Goal: Task Accomplishment & Management: Manage account settings

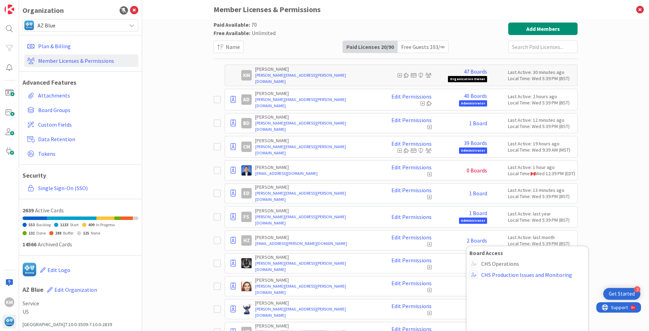
scroll to position [208, 0]
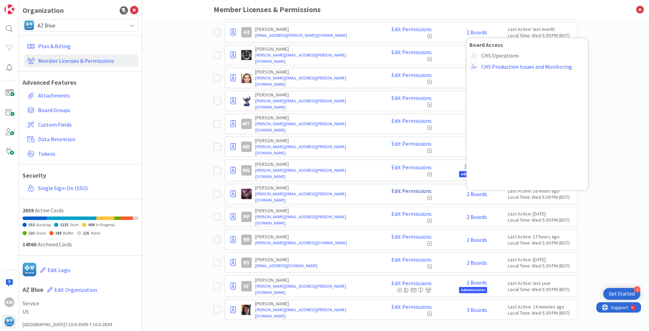
drag, startPoint x: 0, startPoint y: 0, endPoint x: 405, endPoint y: 192, distance: 448.2
click at [405, 192] on link "Edit Permissions" at bounding box center [411, 191] width 40 height 6
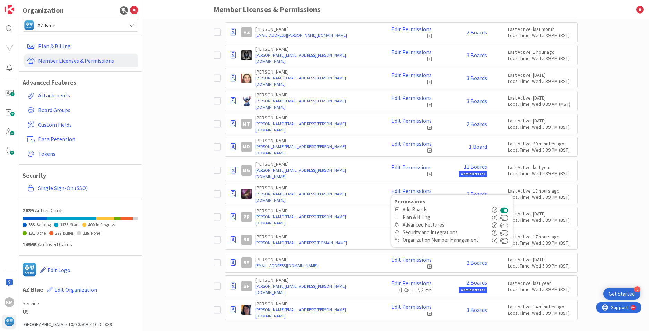
click at [612, 75] on div "Paid Available: 70 Free Available: Unlimited Name Paid Licenses 20 / 90 Free Gu…" at bounding box center [395, 175] width 507 height 312
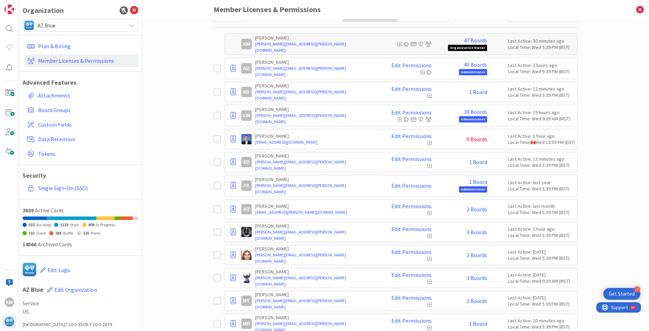
scroll to position [0, 0]
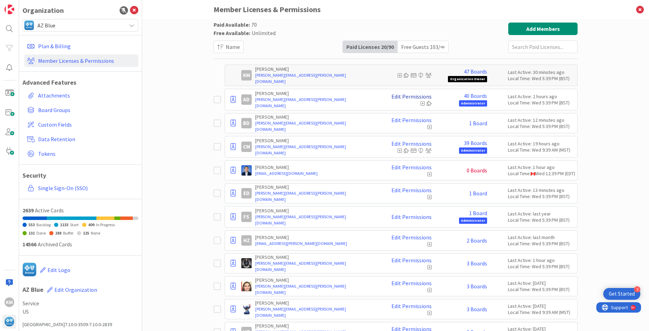
click at [409, 95] on link "Edit Permissions" at bounding box center [411, 96] width 40 height 6
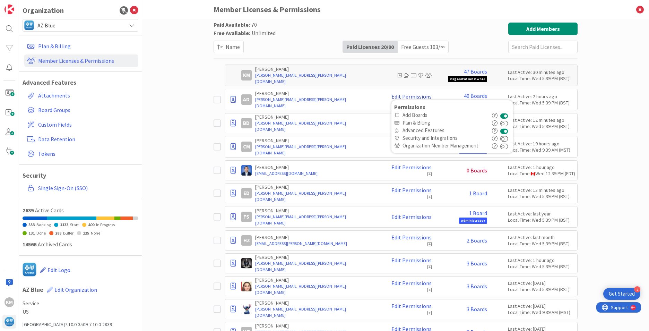
click at [409, 95] on link "Edit Permissions" at bounding box center [411, 96] width 40 height 6
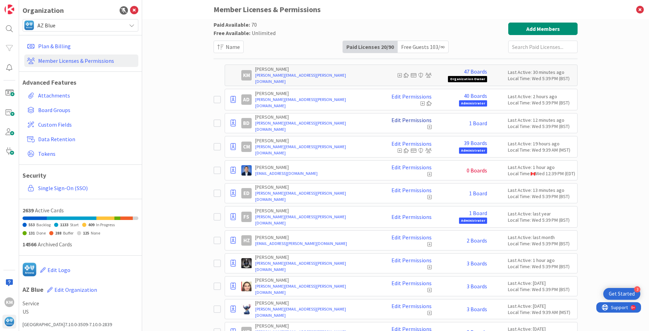
click at [404, 121] on link "Edit Permissions" at bounding box center [411, 120] width 40 height 6
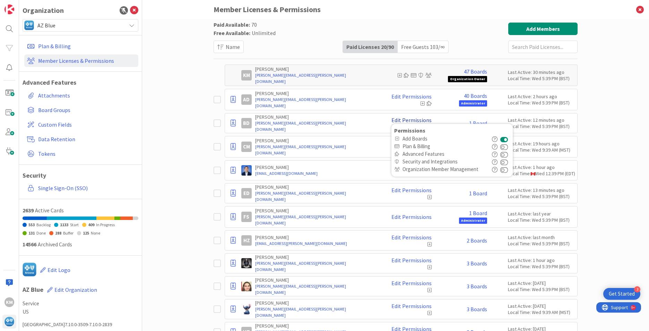
click at [404, 121] on link "Edit Permissions" at bounding box center [411, 120] width 40 height 6
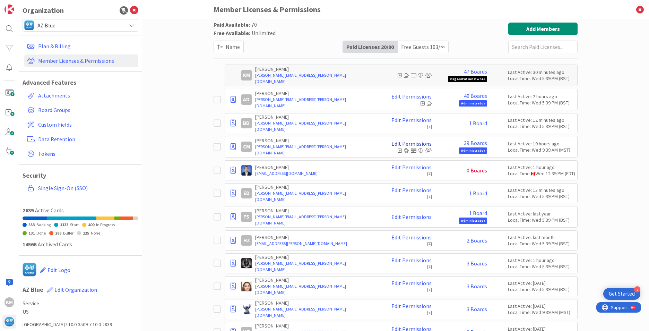
click at [408, 144] on link "Edit Permissions" at bounding box center [411, 143] width 40 height 6
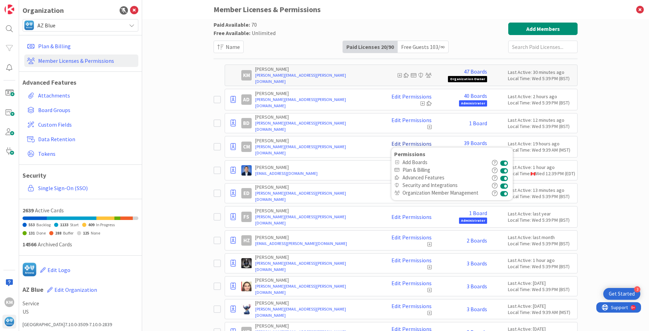
click at [408, 143] on link "Edit Permissions" at bounding box center [411, 143] width 40 height 6
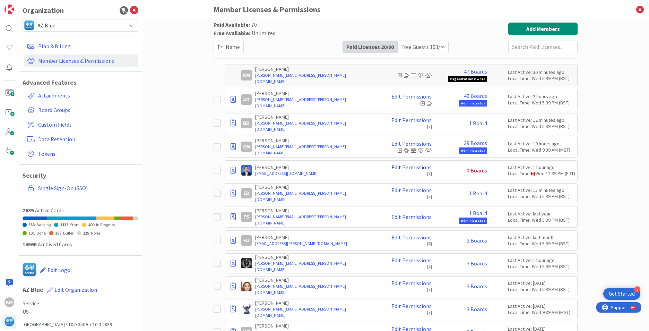
click at [403, 167] on link "Edit Permissions" at bounding box center [411, 167] width 40 height 6
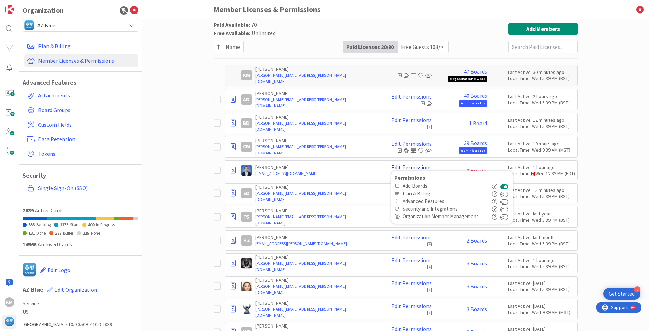
click at [403, 167] on link "Edit Permissions" at bounding box center [411, 167] width 40 height 6
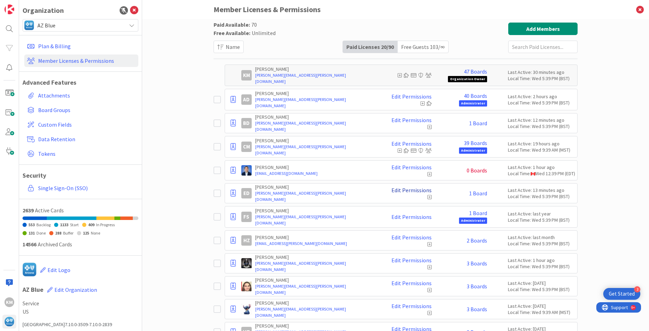
click at [400, 191] on link "Edit Permissions" at bounding box center [411, 190] width 40 height 6
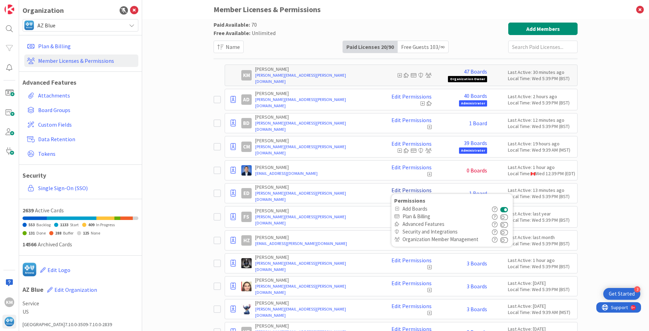
click at [400, 191] on link "Edit Permissions" at bounding box center [411, 190] width 40 height 6
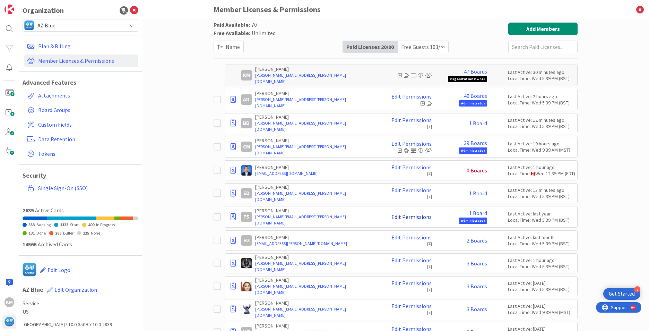
click at [405, 218] on link "Edit Permissions" at bounding box center [411, 217] width 40 height 6
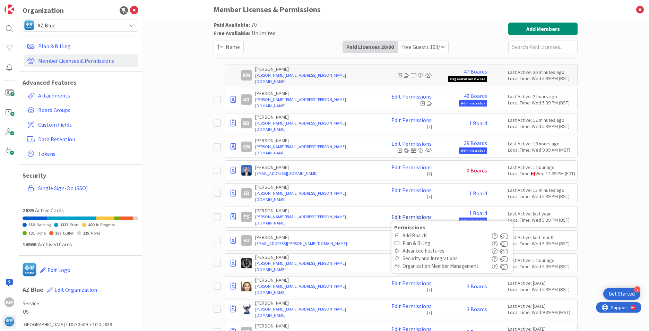
click at [405, 218] on link "Edit Permissions" at bounding box center [411, 217] width 40 height 6
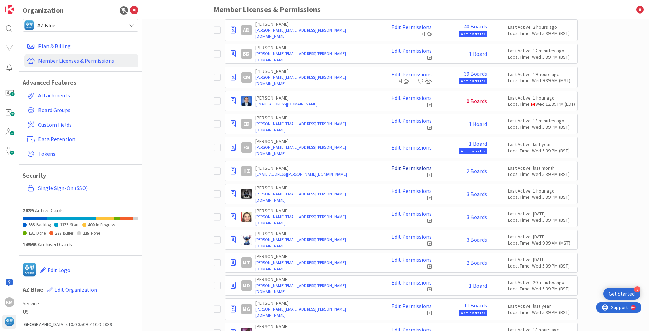
scroll to position [104, 0]
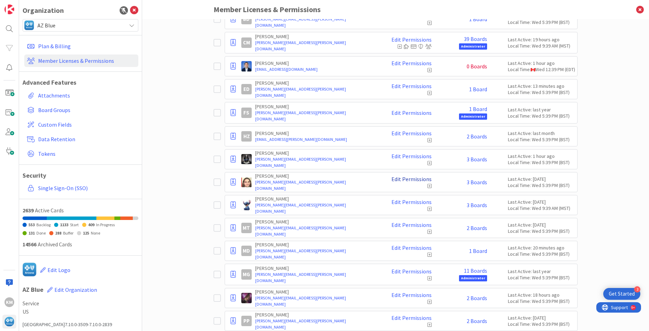
click at [406, 178] on link "Edit Permissions" at bounding box center [411, 179] width 40 height 6
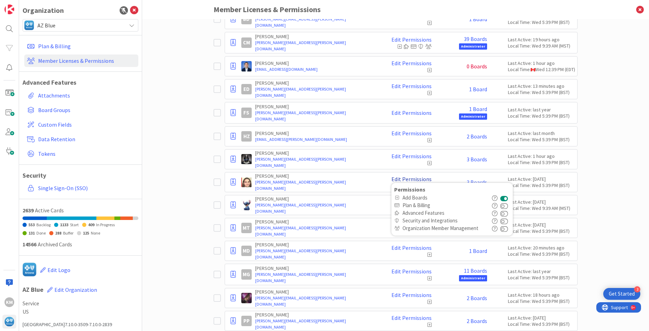
click at [406, 178] on link "Edit Permissions" at bounding box center [411, 179] width 40 height 6
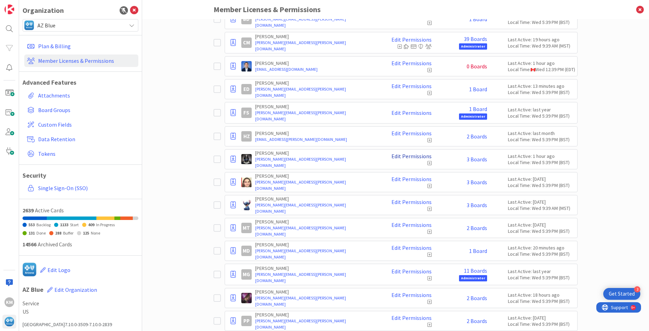
click at [406, 157] on link "Edit Permissions" at bounding box center [411, 156] width 40 height 6
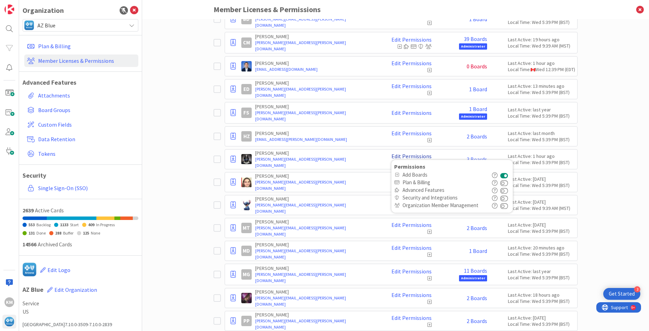
click at [406, 157] on link "Edit Permissions" at bounding box center [411, 156] width 40 height 6
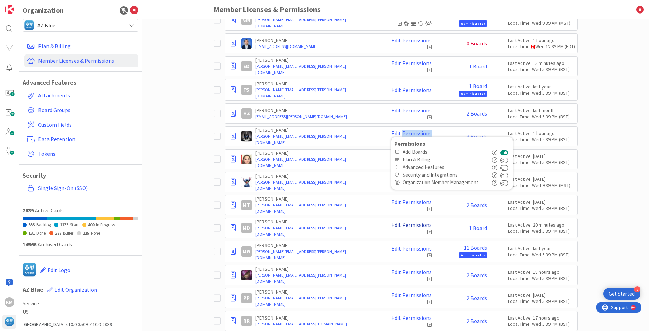
scroll to position [139, 0]
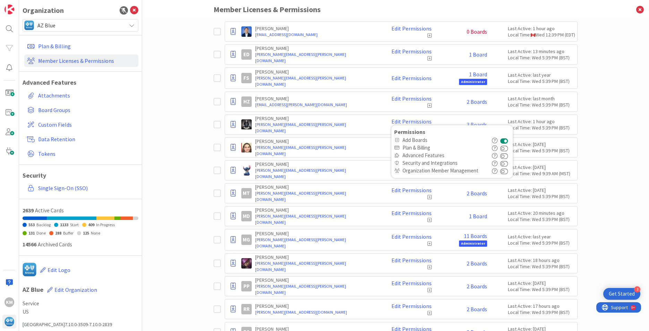
click at [602, 156] on div "Paid Available: 70 Free Available: Unlimited Name Paid Licenses 20 / 90 Free Gu…" at bounding box center [395, 175] width 507 height 312
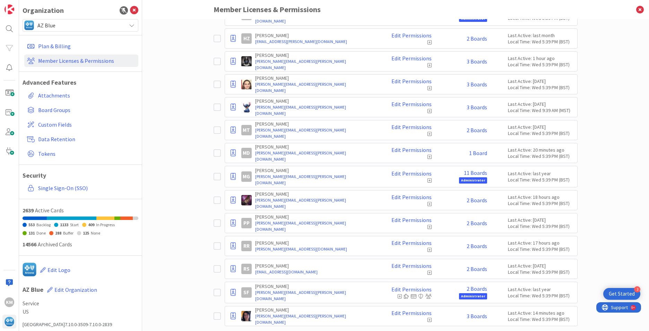
scroll to position [208, 0]
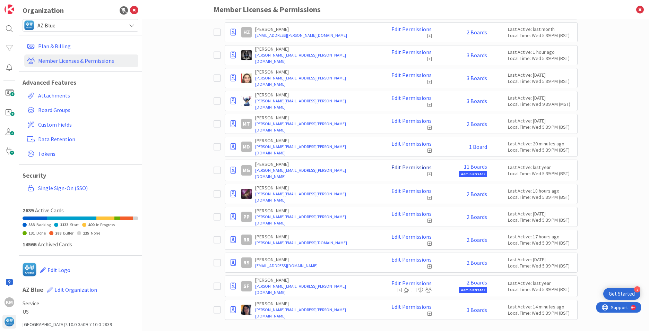
click at [407, 167] on link "Edit Permissions" at bounding box center [411, 167] width 40 height 6
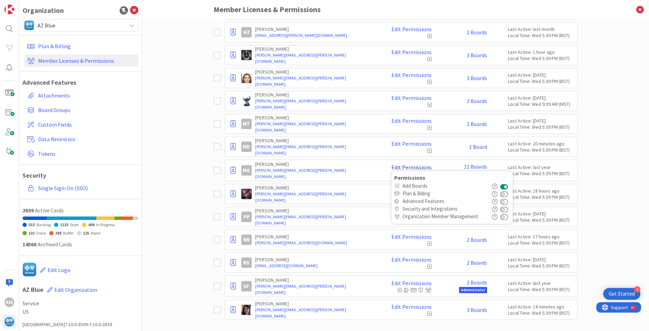
click at [407, 167] on link "Edit Permissions" at bounding box center [411, 167] width 40 height 6
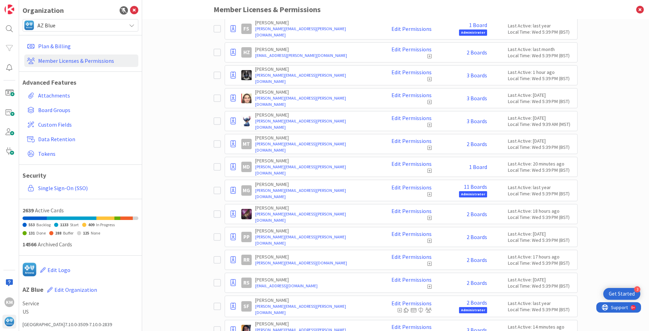
scroll to position [181, 0]
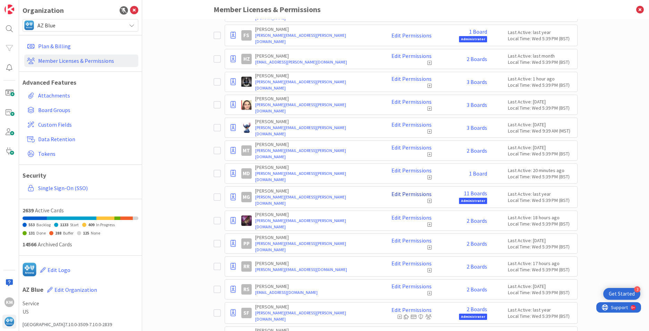
click at [406, 192] on link "Edit Permissions" at bounding box center [411, 194] width 40 height 6
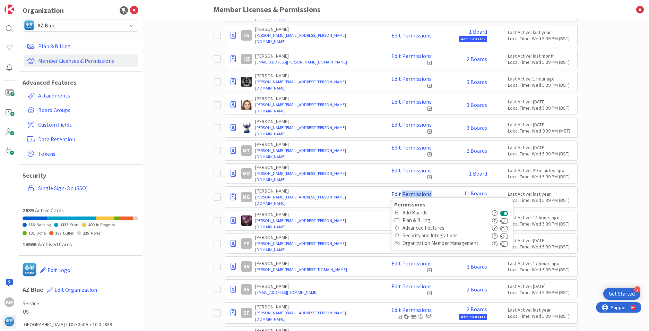
click at [406, 192] on link "Edit Permissions" at bounding box center [411, 194] width 40 height 6
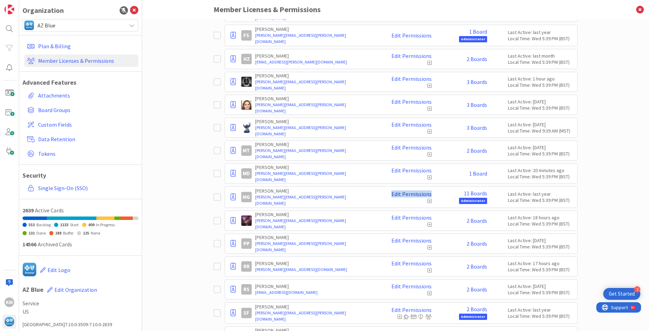
click at [406, 192] on link "Edit Permissions" at bounding box center [411, 194] width 40 height 6
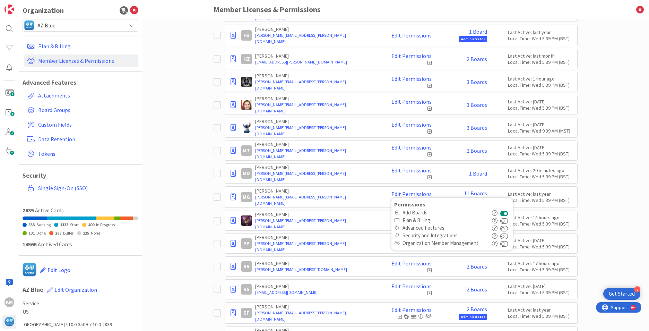
click at [605, 181] on div "Paid Available: 70 Free Available: Unlimited Name Paid Licenses 20 / 90 Free Gu…" at bounding box center [395, 175] width 507 height 312
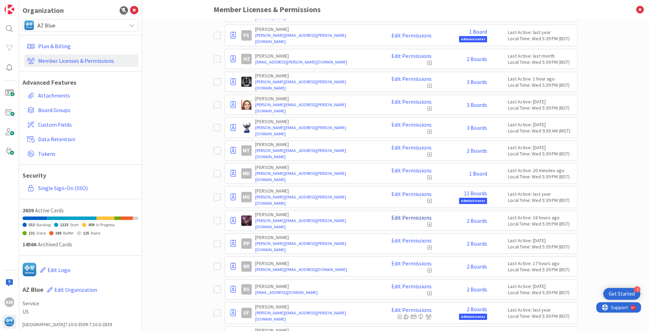
click at [409, 217] on link "Edit Permissions" at bounding box center [411, 217] width 40 height 6
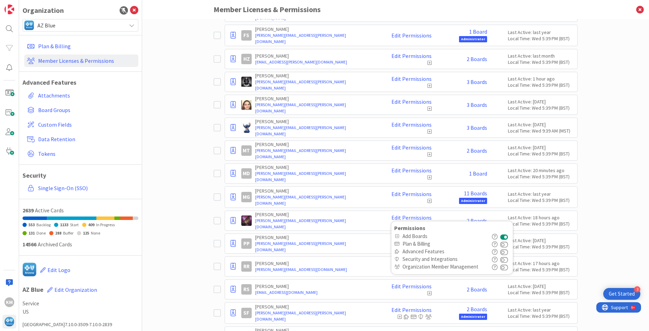
click at [494, 251] on icon "button" at bounding box center [495, 252] width 6 height 6
click at [605, 204] on div "Paid Available: 70 Free Available: Unlimited Name Paid Licenses 20 / 90 Free Gu…" at bounding box center [395, 175] width 507 height 312
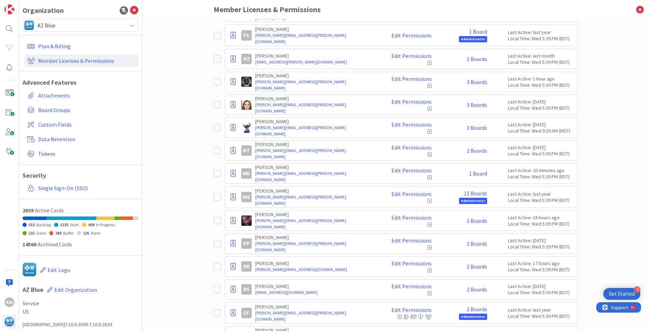
click at [605, 204] on div "Paid Available: 70 Free Available: Unlimited Name Paid Licenses 20 / 90 Free Gu…" at bounding box center [395, 175] width 507 height 312
click at [411, 239] on link "Edit Permissions" at bounding box center [411, 240] width 40 height 6
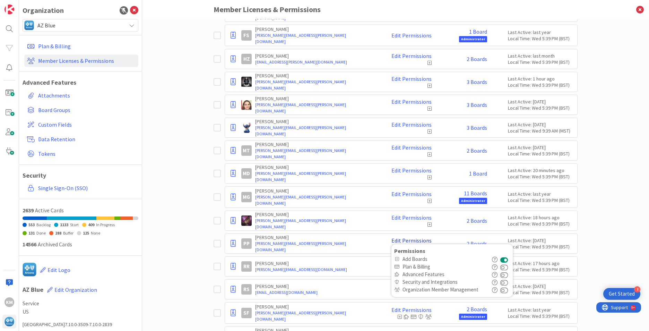
click at [411, 239] on link "Edit Permissions" at bounding box center [411, 240] width 40 height 6
click at [611, 203] on div "Paid Available: 70 Free Available: Unlimited Name Paid Licenses 20 / 90 Free Gu…" at bounding box center [395, 175] width 507 height 312
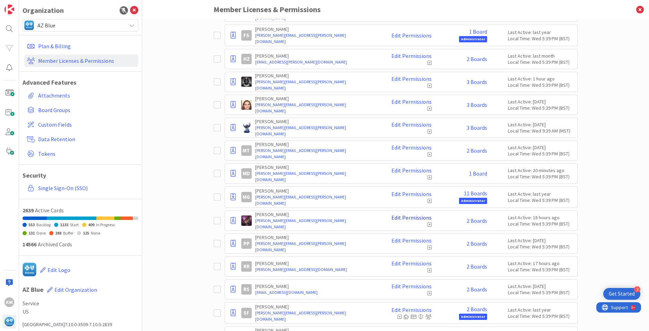
click at [408, 218] on link "Edit Permissions" at bounding box center [411, 217] width 40 height 6
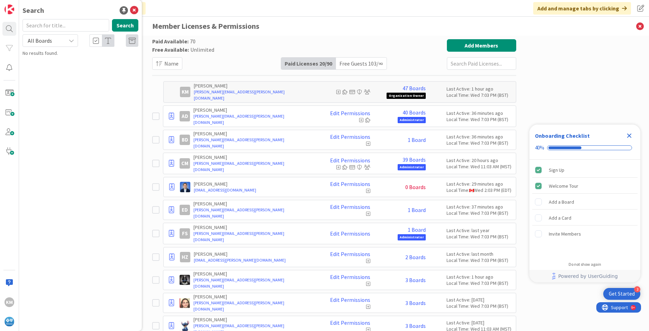
click at [628, 295] on div "Get Started" at bounding box center [622, 293] width 26 height 7
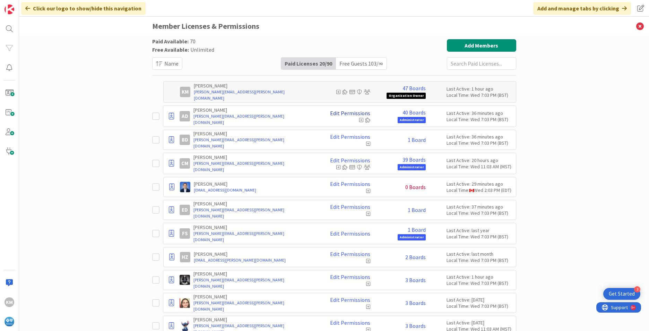
click at [336, 113] on link "Edit Permissions" at bounding box center [350, 113] width 40 height 6
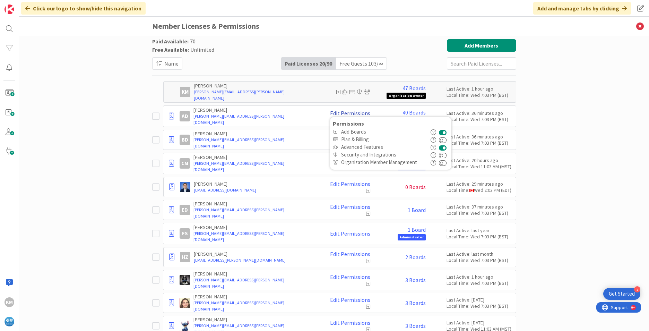
click at [336, 113] on link "Edit Permissions" at bounding box center [350, 113] width 40 height 6
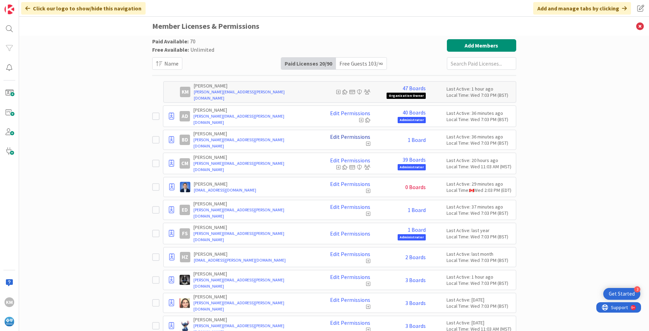
click at [346, 136] on link "Edit Permissions" at bounding box center [350, 136] width 40 height 6
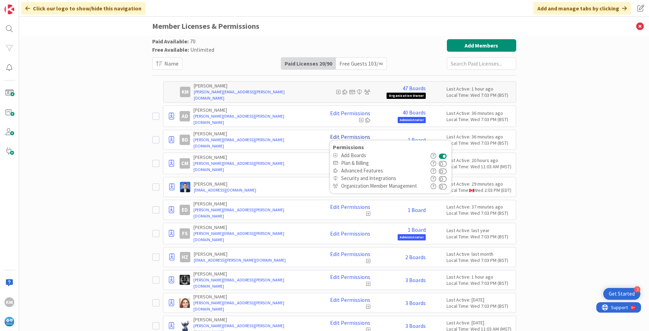
click at [346, 136] on link "Edit Permissions" at bounding box center [350, 136] width 40 height 6
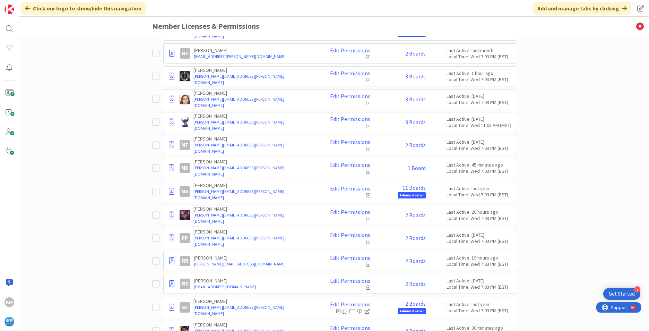
scroll to position [208, 0]
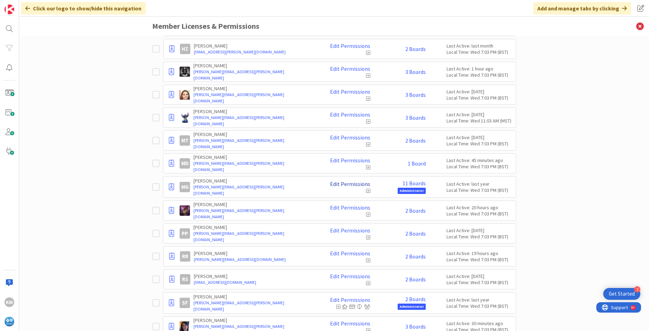
click at [353, 183] on link "Edit Permissions" at bounding box center [350, 184] width 40 height 6
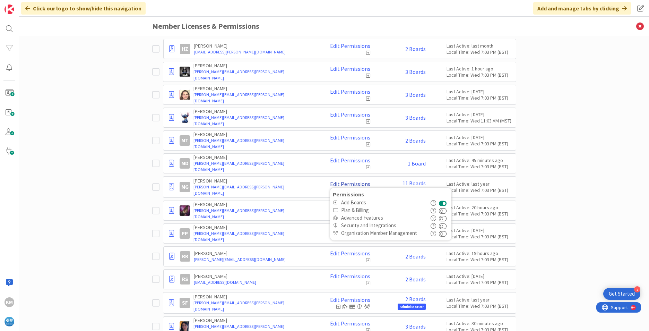
click at [353, 183] on link "Edit Permissions" at bounding box center [350, 184] width 40 height 6
click at [107, 203] on div "Paid Available: 70 Free Available: Unlimited Name Paid Licenses 20 / 90 Free Gu…" at bounding box center [334, 183] width 630 height 295
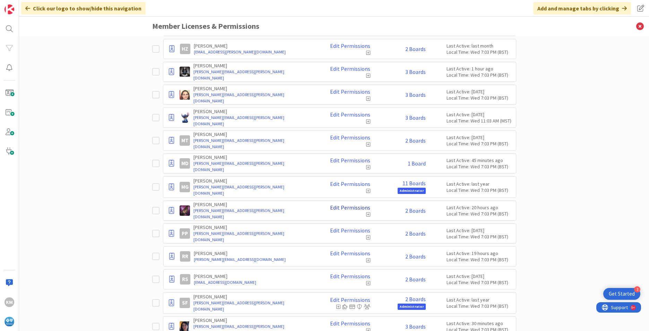
click at [341, 209] on link "Edit Permissions" at bounding box center [350, 207] width 40 height 6
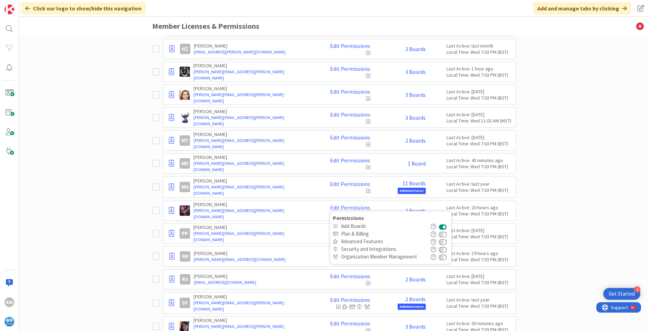
click at [59, 210] on div "Paid Available: 70 Free Available: Unlimited Name Paid Licenses 20 / 90 Free Gu…" at bounding box center [334, 183] width 630 height 295
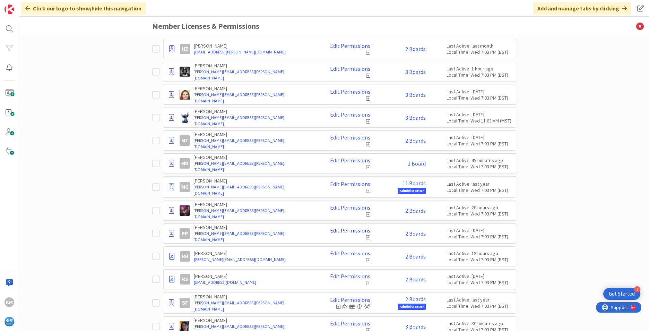
click at [351, 231] on link "Edit Permissions" at bounding box center [350, 230] width 40 height 6
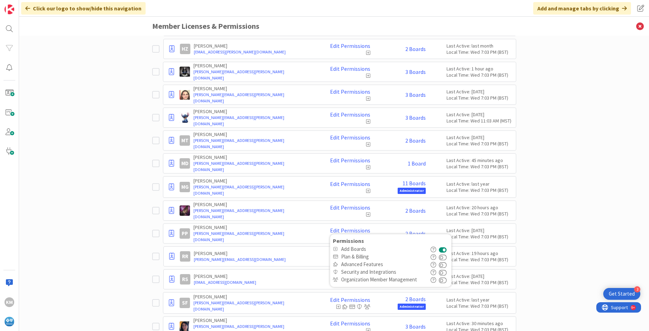
click at [116, 214] on div "Paid Available: 70 Free Available: Unlimited Name Paid Licenses 20 / 90 Free Gu…" at bounding box center [334, 183] width 630 height 295
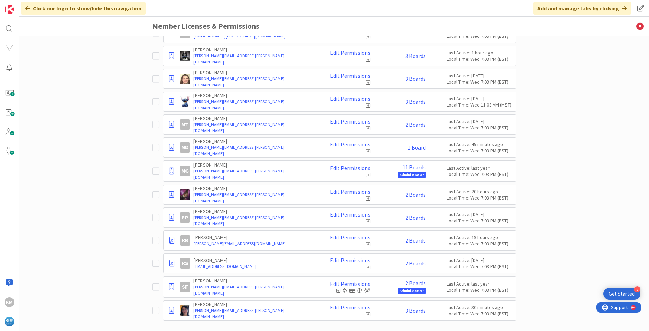
scroll to position [233, 0]
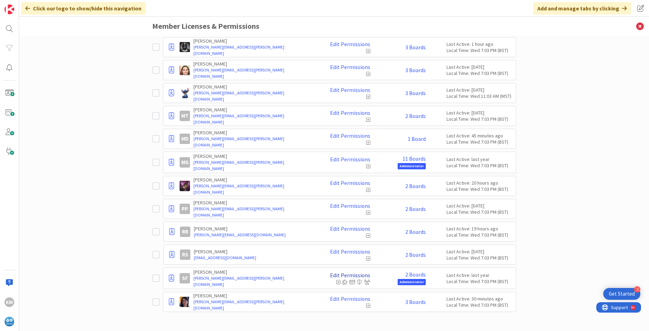
click at [338, 275] on link "Edit Permissions" at bounding box center [350, 275] width 40 height 6
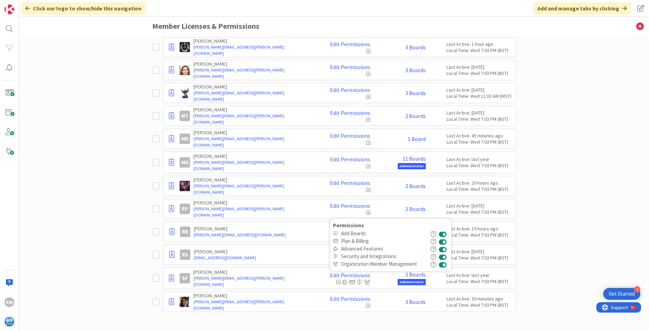
click at [129, 248] on div "Paid Available: 70 Free Available: Unlimited Name Paid Licenses 20 / 90 Free Gu…" at bounding box center [334, 183] width 630 height 295
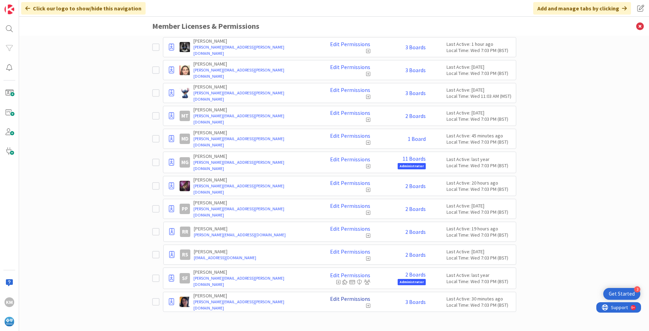
click at [333, 299] on link "Edit Permissions" at bounding box center [350, 298] width 40 height 6
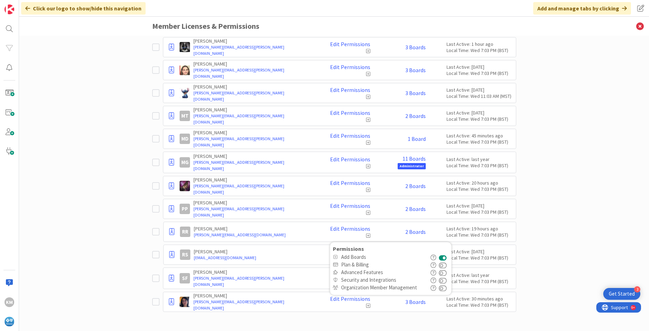
click at [89, 223] on div "Paid Available: 70 Free Available: Unlimited Name Paid Licenses 20 / 90 Free Gu…" at bounding box center [334, 183] width 630 height 295
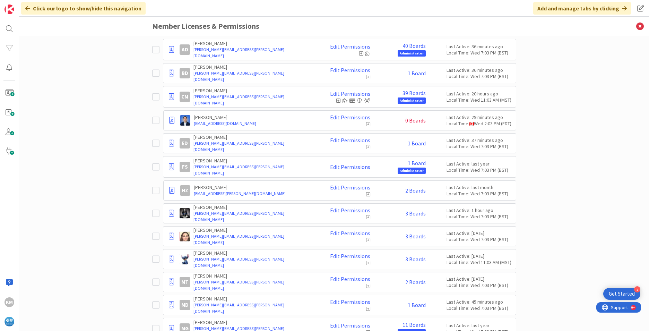
scroll to position [0, 0]
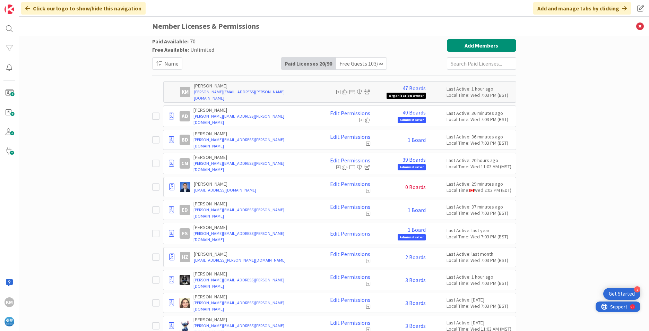
click at [619, 309] on span "Support" at bounding box center [618, 306] width 17 height 8
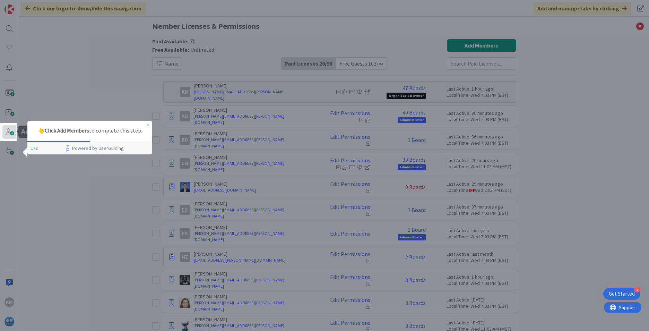
click at [10, 129] on span at bounding box center [9, 132] width 14 height 14
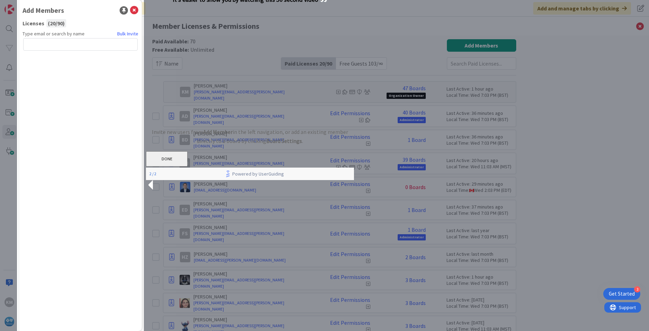
click at [137, 10] on div "Click our logo to show/hide this navigation" at bounding box center [83, 8] width 124 height 12
click at [188, 166] on button "DONE" at bounding box center [167, 158] width 42 height 15
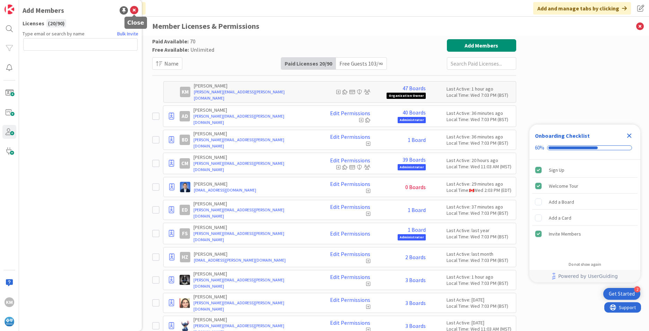
click at [134, 10] on icon at bounding box center [134, 10] width 8 height 8
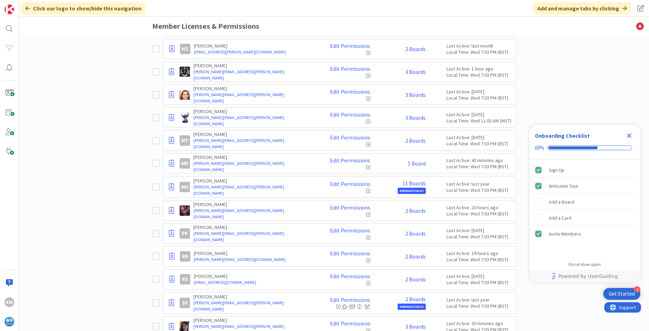
click at [366, 215] on icon at bounding box center [368, 214] width 4 height 5
click at [153, 211] on icon at bounding box center [155, 210] width 7 height 8
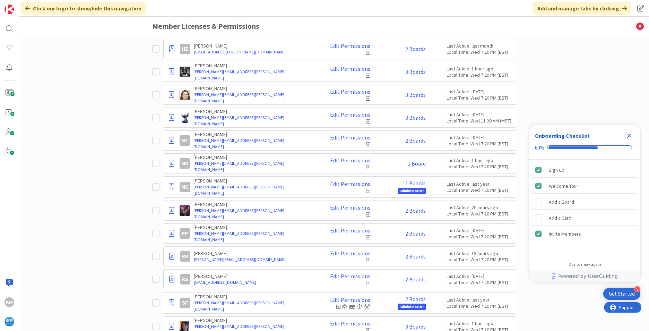
click at [631, 138] on icon "Close Checklist" at bounding box center [629, 135] width 5 height 5
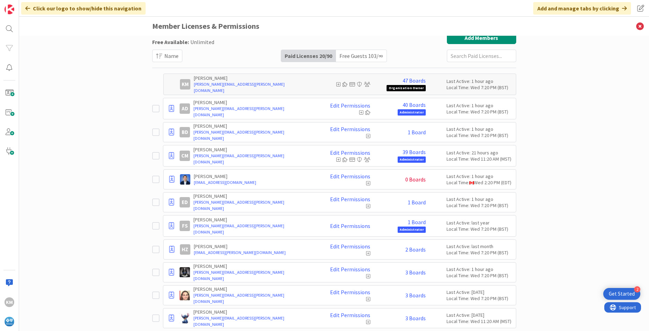
scroll to position [0, 0]
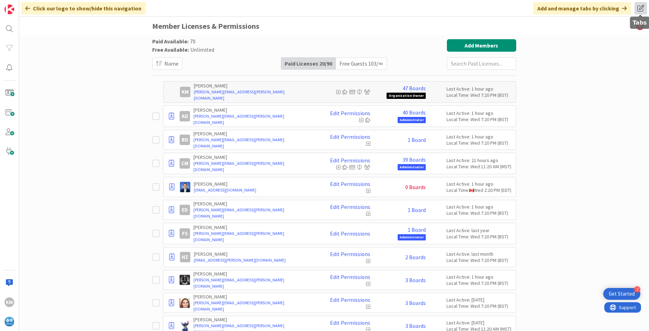
click at [639, 8] on span at bounding box center [641, 8] width 12 height 12
click at [573, 105] on div "Paid Available: 70 Free Available: Unlimited Name Paid Licenses 20 / 90 Free Gu…" at bounding box center [334, 183] width 630 height 295
click at [485, 64] on input "text" at bounding box center [481, 63] width 69 height 12
click at [538, 64] on div "Paid Available: 70 Free Available: Unlimited Name Paid Licenses 20 / 90 Free Gu…" at bounding box center [334, 183] width 630 height 295
click at [343, 63] on div "Free Guests 103 / ∞" at bounding box center [361, 64] width 51 height 12
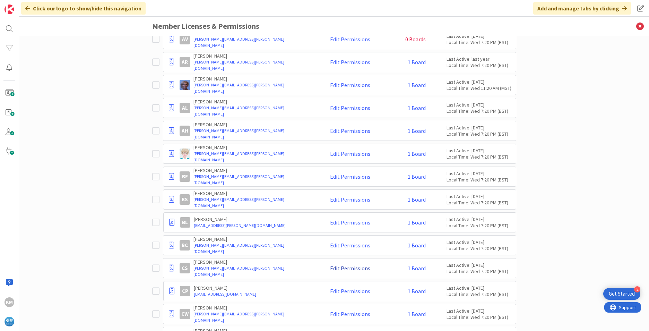
scroll to position [139, 0]
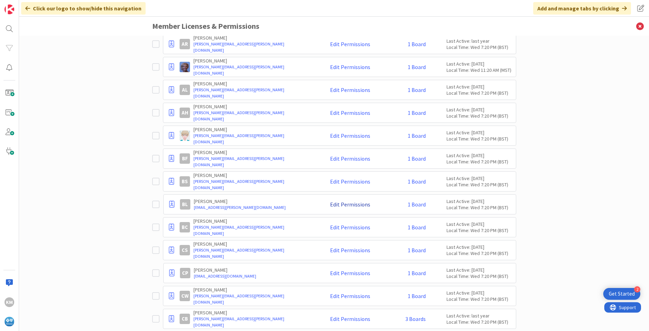
click at [346, 201] on link "Edit Permissions" at bounding box center [350, 204] width 40 height 6
click at [587, 178] on div "Paid Available: 70 Free Available: Unlimited Name Paid Licenses 20 / 90 Free Gu…" at bounding box center [334, 183] width 630 height 295
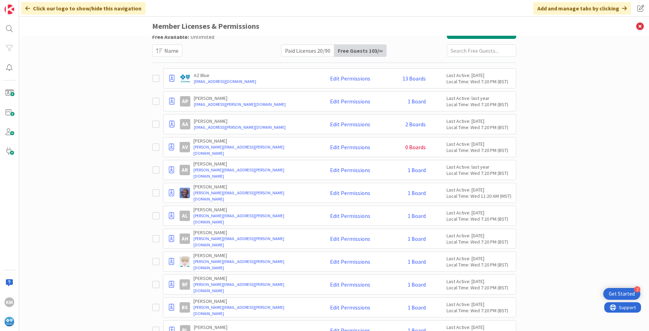
scroll to position [0, 0]
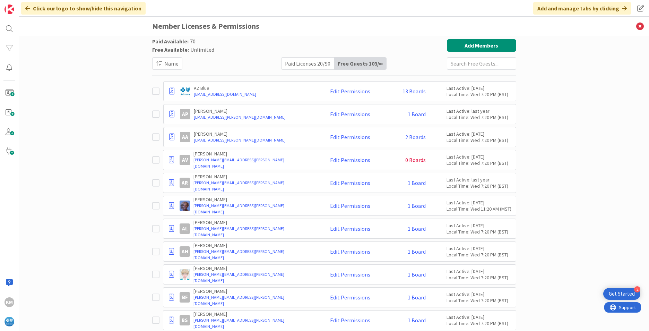
click at [308, 66] on div "Paid Licenses 20 / 90" at bounding box center [308, 64] width 53 height 12
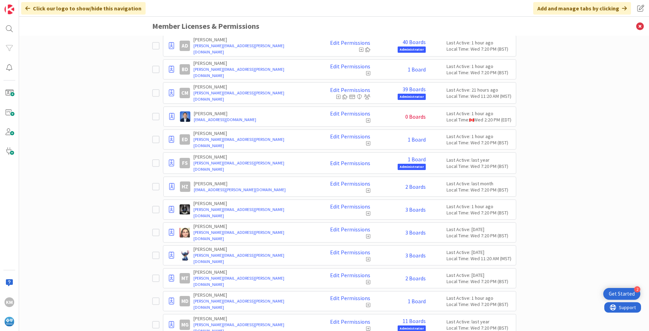
scroll to position [139, 0]
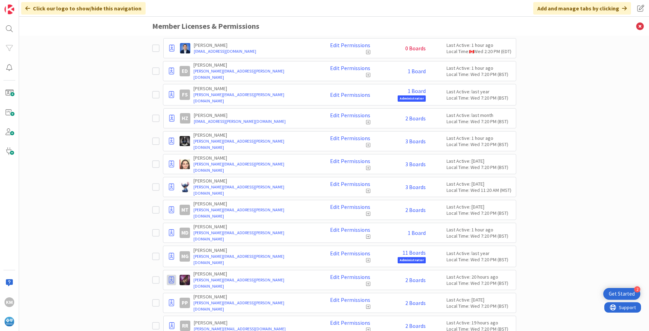
click at [170, 280] on icon at bounding box center [171, 279] width 5 height 7
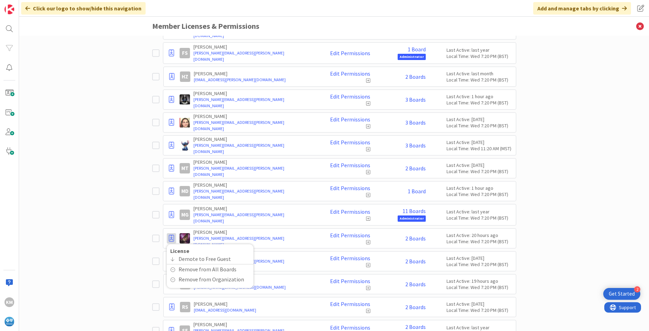
scroll to position [208, 0]
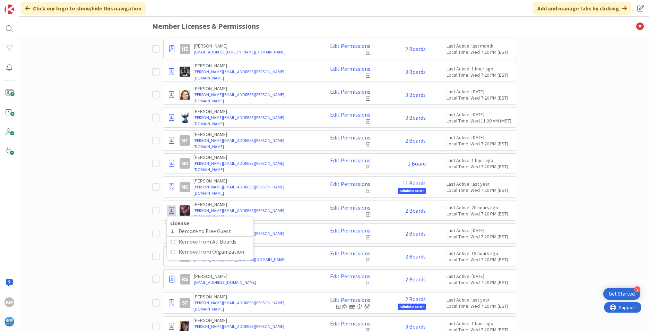
click at [111, 174] on div "Paid Available: 70 Free Available: Unlimited Name Paid Licenses 20 / 90 Free Gu…" at bounding box center [334, 183] width 630 height 295
click at [366, 214] on icon at bounding box center [368, 214] width 4 height 5
click at [558, 177] on div "Paid Available: 70 Free Available: Unlimited Name Paid Licenses 20 / 90 Free Gu…" at bounding box center [334, 183] width 630 height 295
click at [366, 215] on icon at bounding box center [368, 214] width 4 height 5
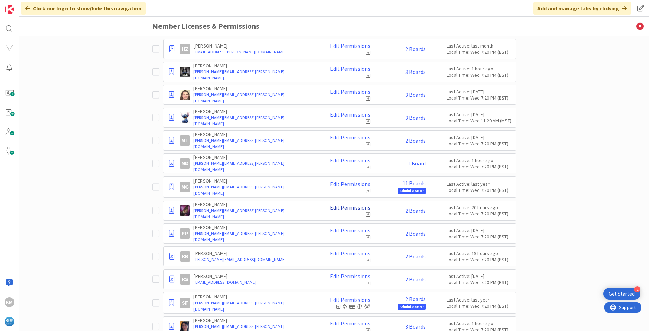
click at [342, 207] on link "Edit Permissions" at bounding box center [350, 207] width 40 height 6
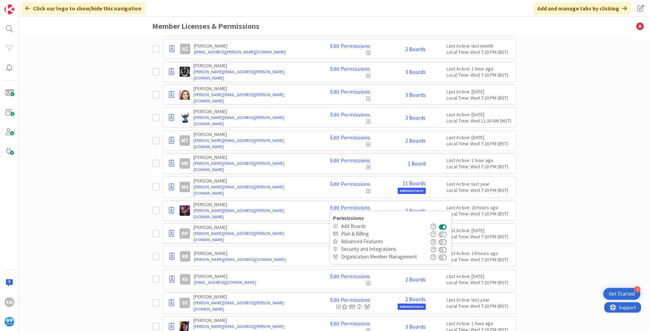
click at [433, 242] on icon "button" at bounding box center [434, 242] width 6 height 6
click at [555, 179] on div "Paid Available: 70 Free Available: Unlimited Name Paid Licenses 20 / 90 Free Gu…" at bounding box center [334, 183] width 630 height 295
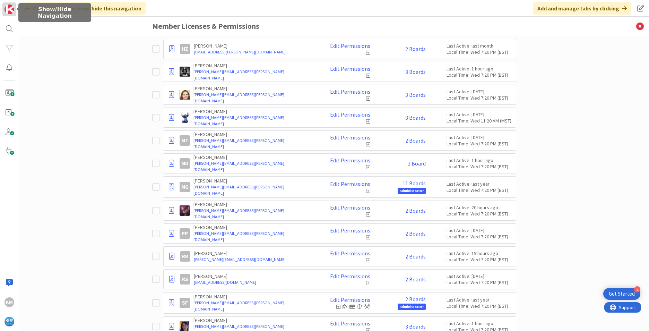
click at [8, 9] on img at bounding box center [10, 10] width 10 height 10
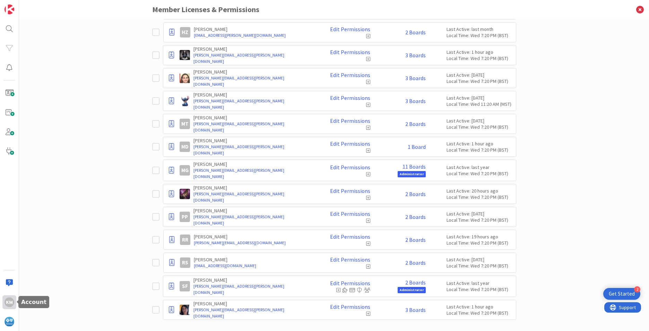
click at [5, 300] on div "KM" at bounding box center [10, 302] width 10 height 10
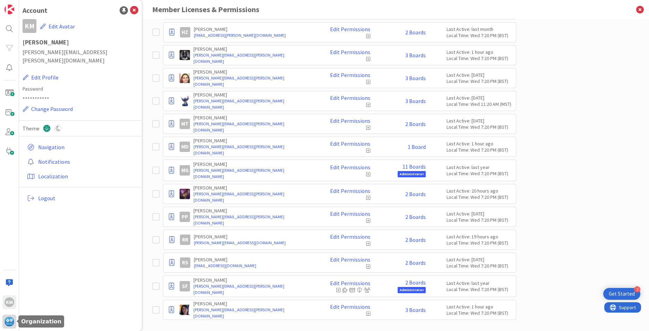
click at [6, 322] on img at bounding box center [10, 322] width 10 height 10
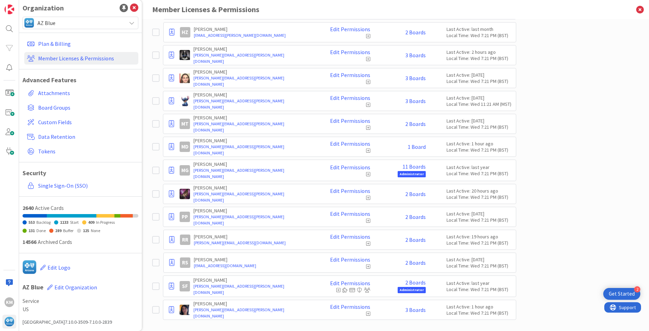
scroll to position [0, 0]
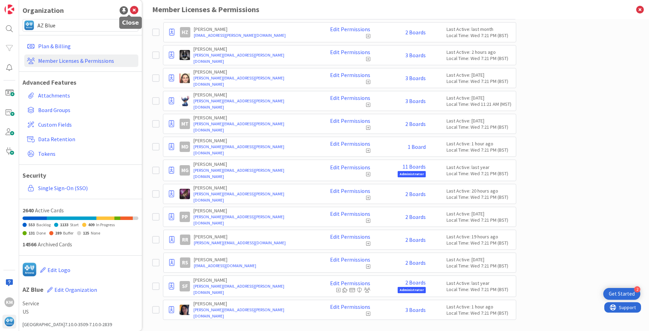
click at [130, 10] on icon at bounding box center [134, 10] width 8 height 8
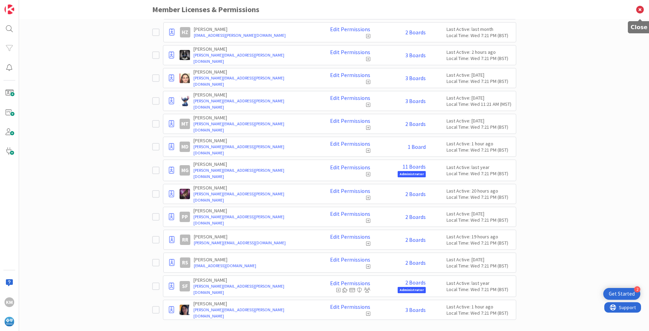
click at [639, 9] on icon at bounding box center [640, 9] width 18 height 19
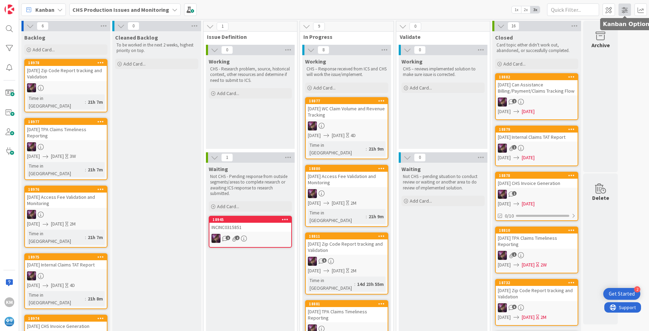
click at [624, 8] on span at bounding box center [625, 9] width 12 height 12
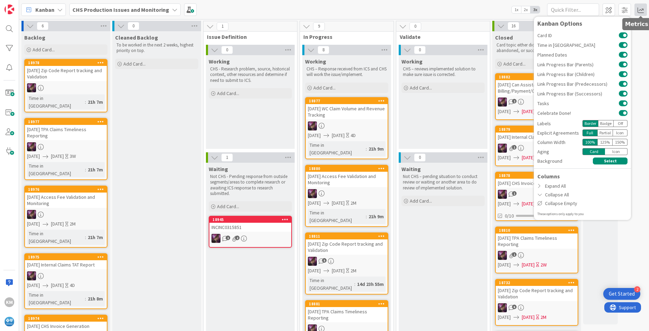
click at [640, 9] on span at bounding box center [641, 9] width 12 height 12
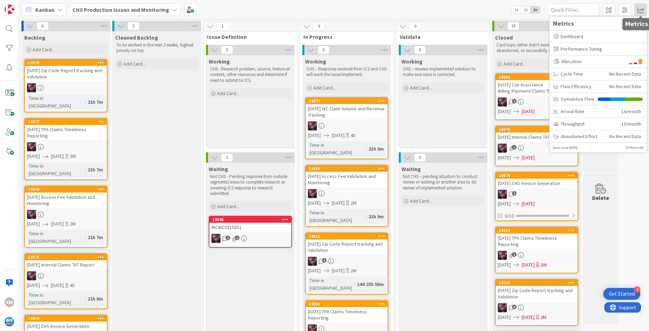
click at [641, 8] on span at bounding box center [641, 9] width 12 height 12
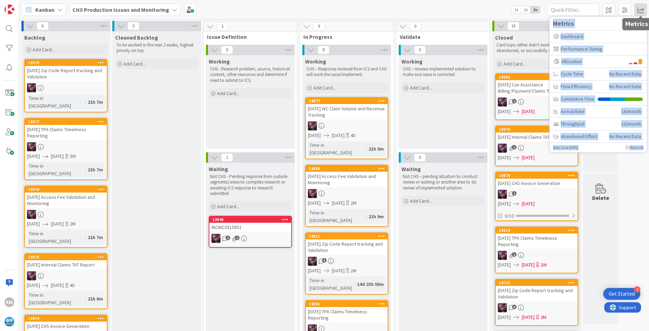
click at [641, 8] on span at bounding box center [641, 9] width 12 height 12
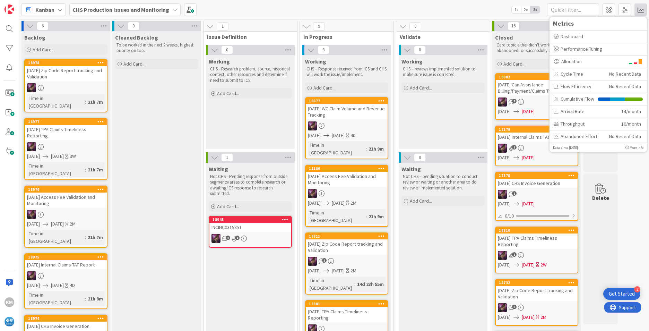
click at [446, 9] on div "Kanban CHS Production Issues and Monitoring 1x 2x 3x Kanban Options Card ID Tim…" at bounding box center [334, 9] width 630 height 19
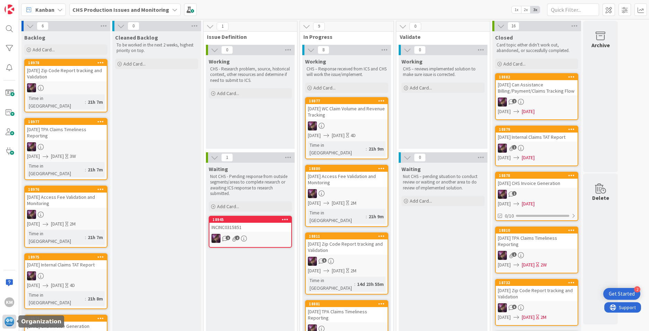
click at [8, 321] on img at bounding box center [10, 322] width 10 height 10
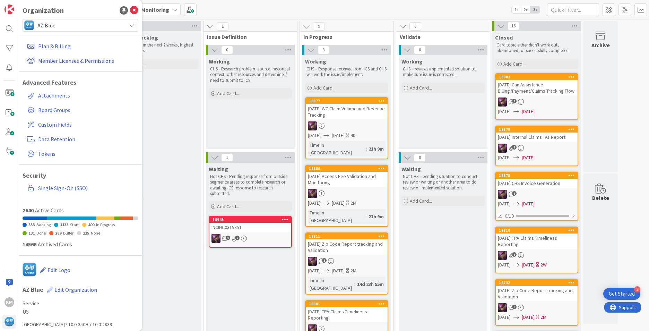
click at [47, 60] on link "Member Licenses & Permissions" at bounding box center [81, 60] width 114 height 12
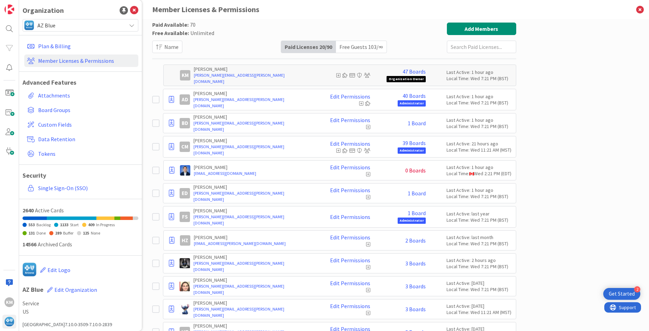
click at [589, 85] on div "Paid Available: 70 Free Available: Unlimited Name Paid Licenses 20 / 90 Free Gu…" at bounding box center [334, 175] width 630 height 312
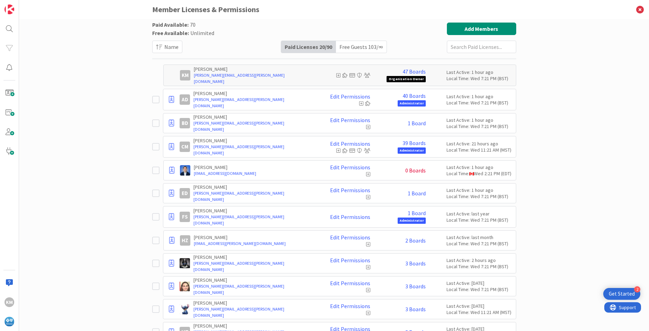
click at [589, 85] on div "Paid Available: 70 Free Available: Unlimited Name Paid Licenses 20 / 90 Free Gu…" at bounding box center [334, 175] width 630 height 312
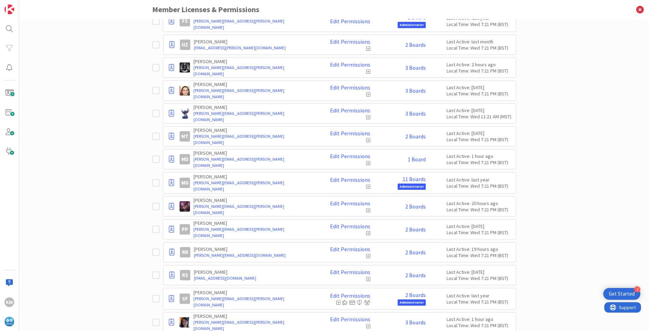
scroll to position [208, 0]
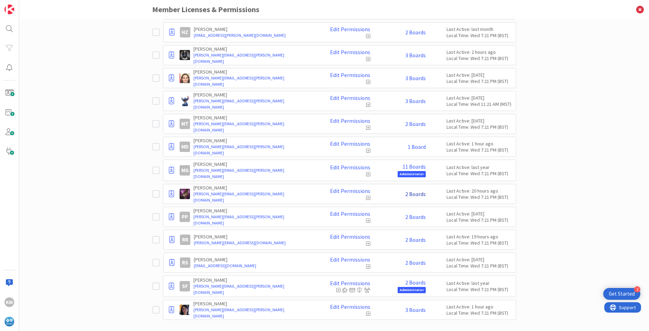
click at [411, 193] on link "2 Boards" at bounding box center [415, 194] width 20 height 6
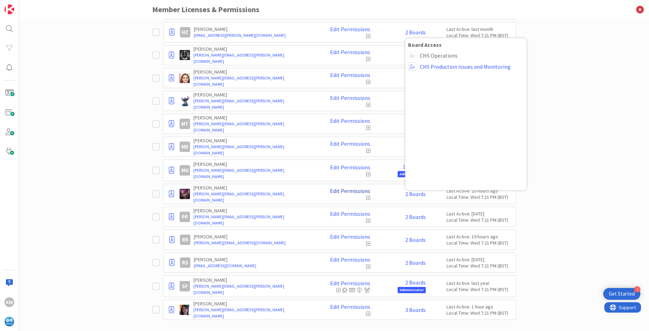
click at [338, 189] on link "Edit Permissions" at bounding box center [350, 191] width 40 height 6
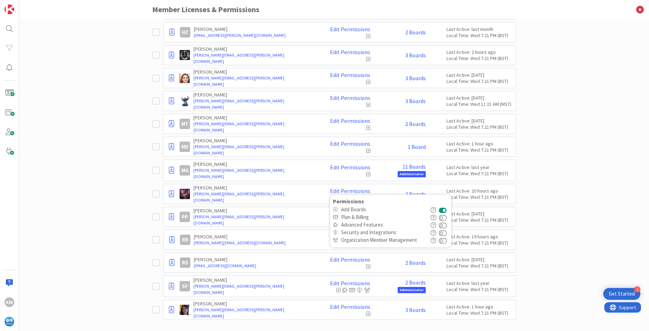
click at [547, 167] on div "Paid Available: 70 Free Available: Unlimited Name Paid Licenses 20 / 90 Free Gu…" at bounding box center [334, 175] width 630 height 312
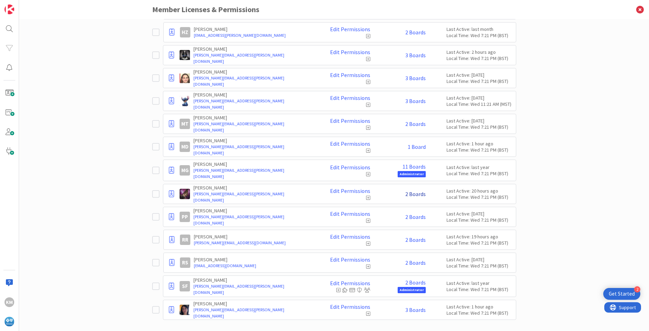
click at [410, 195] on link "2 Boards" at bounding box center [415, 194] width 20 height 6
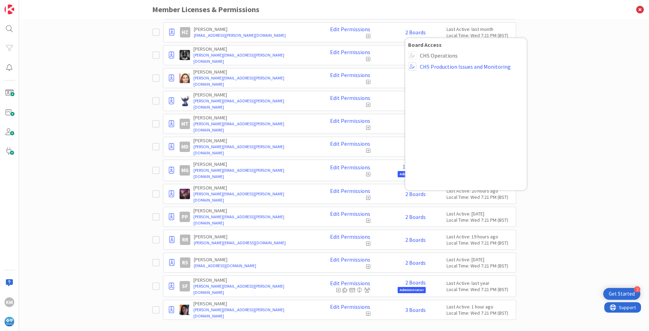
click at [556, 117] on div "Paid Available: 70 Free Available: Unlimited Name Paid Licenses 20 / 90 Free Gu…" at bounding box center [334, 175] width 630 height 312
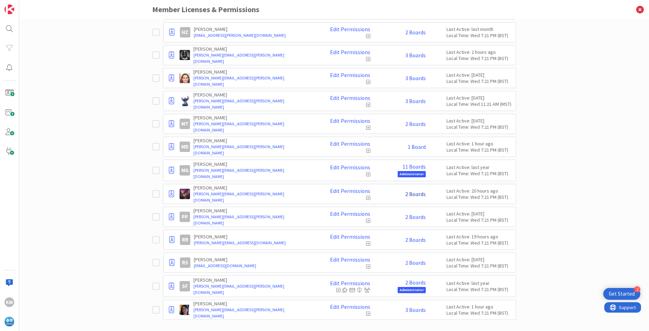
click at [416, 192] on link "2 Boards" at bounding box center [415, 194] width 20 height 6
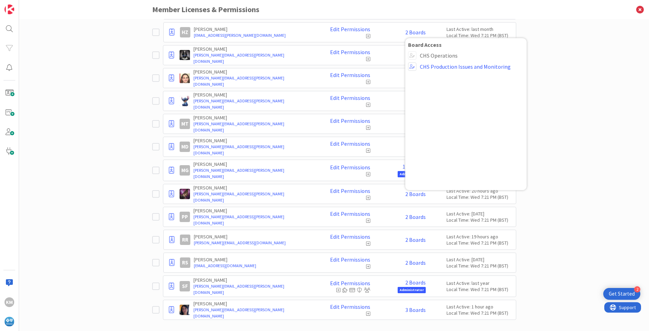
click at [609, 165] on div "Paid Available: 70 Free Available: Unlimited Name Paid Licenses 20 / 90 Free Gu…" at bounding box center [334, 175] width 630 height 312
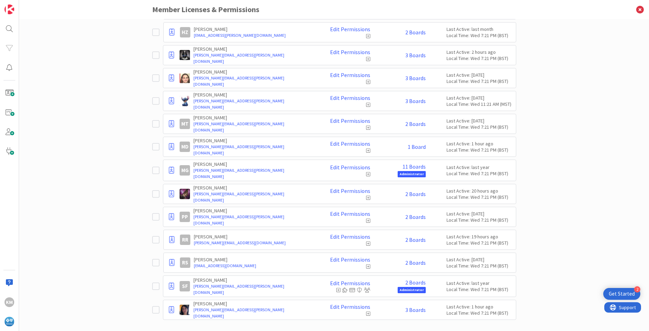
click at [609, 165] on div "Paid Available: 70 Free Available: Unlimited Name Paid Licenses 20 / 90 Free Gu…" at bounding box center [334, 175] width 630 height 312
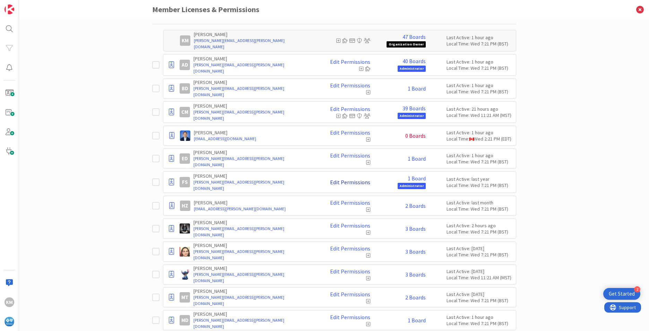
scroll to position [0, 0]
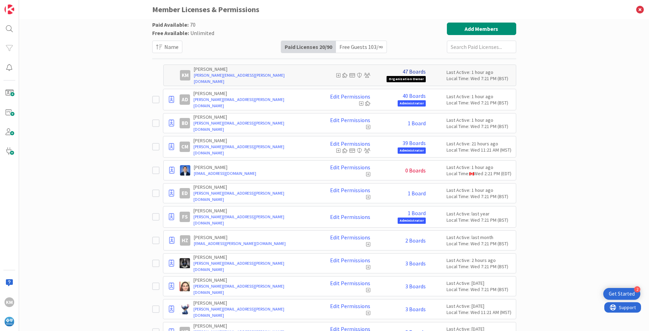
click at [417, 73] on link "47 Boards" at bounding box center [414, 71] width 23 height 6
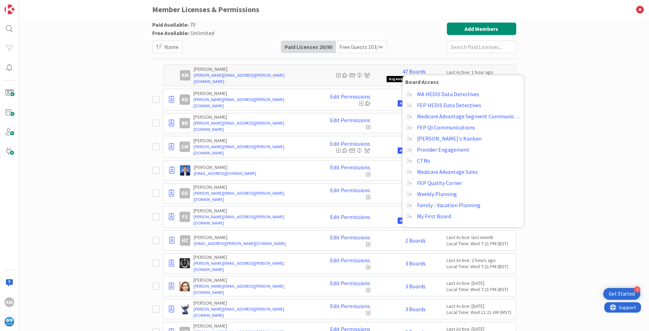
scroll to position [35, 0]
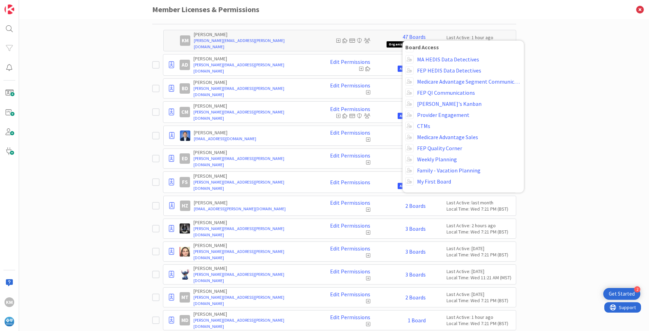
click at [560, 136] on div "Paid Available: 70 Free Available: Unlimited Name Paid Licenses 20 / 90 Free Gu…" at bounding box center [334, 175] width 630 height 312
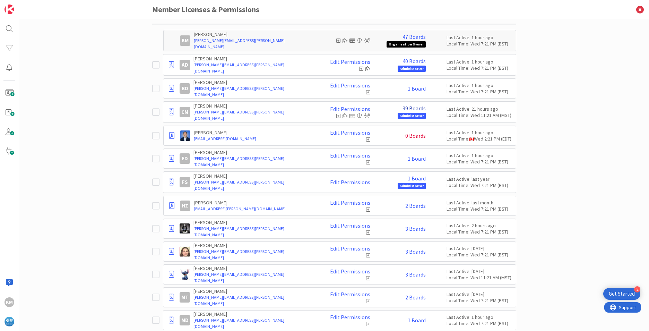
click at [414, 109] on link "39 Boards" at bounding box center [414, 108] width 23 height 6
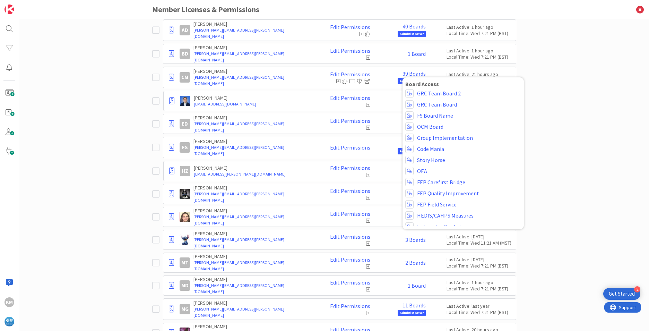
scroll to position [125, 0]
click at [593, 167] on div "Paid Available: 70 Free Available: Unlimited Name Paid Licenses 20 / 90 Free Gu…" at bounding box center [334, 175] width 630 height 312
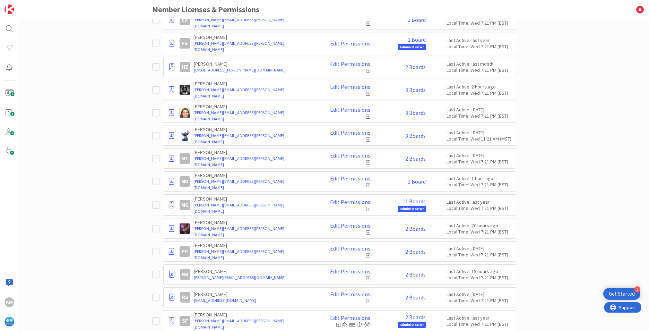
scroll to position [208, 0]
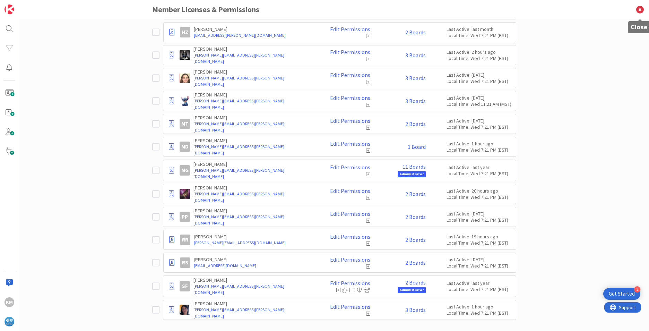
click at [639, 8] on icon at bounding box center [640, 9] width 18 height 19
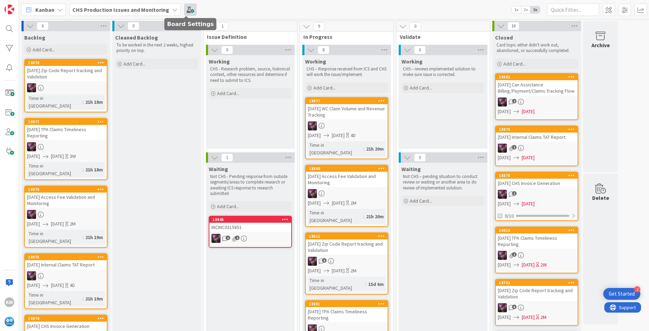
click at [188, 10] on span at bounding box center [190, 9] width 12 height 12
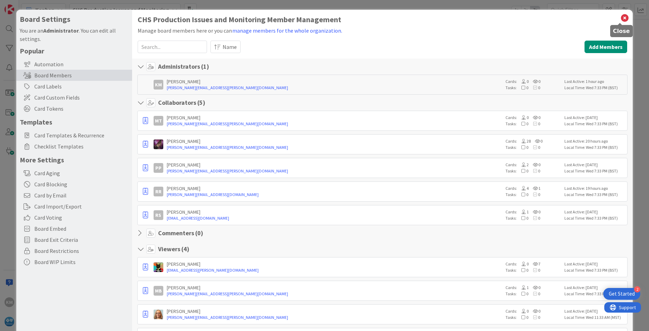
click at [620, 19] on icon at bounding box center [624, 18] width 9 height 10
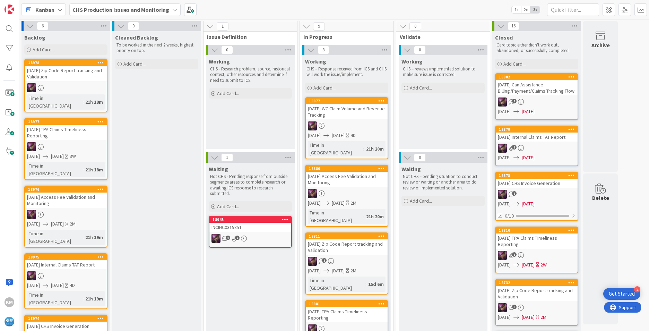
click at [184, 8] on span at bounding box center [190, 9] width 12 height 12
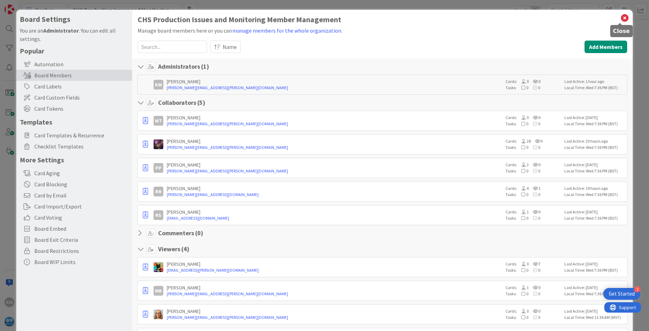
click at [620, 17] on icon at bounding box center [624, 18] width 9 height 10
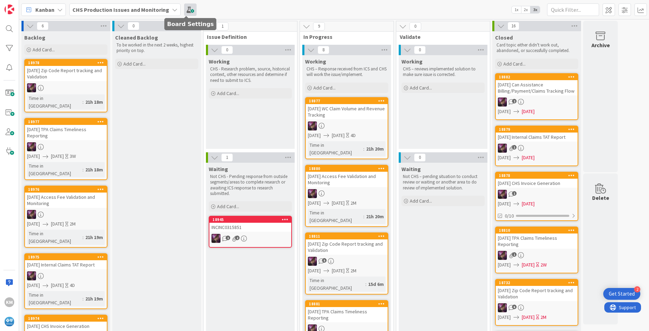
click at [188, 9] on span at bounding box center [190, 9] width 12 height 12
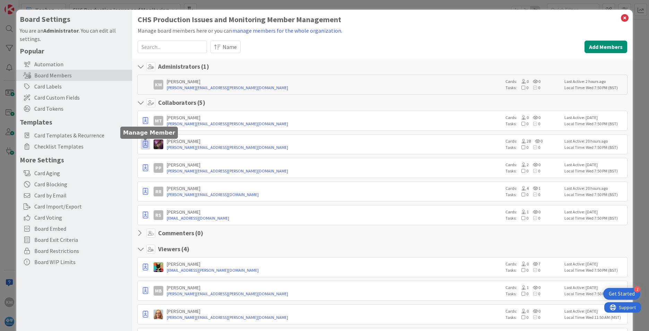
click at [145, 144] on icon "button" at bounding box center [145, 144] width 5 height 7
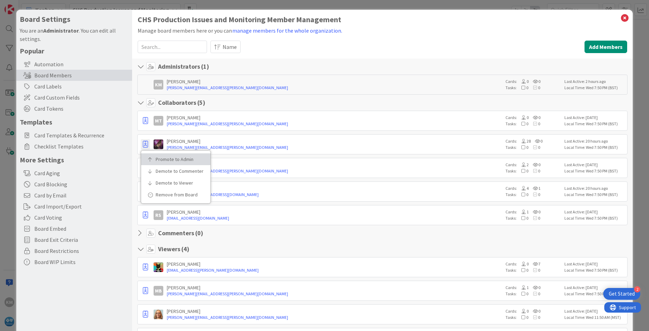
click at [163, 158] on p "Promote to Admin" at bounding box center [178, 159] width 45 height 5
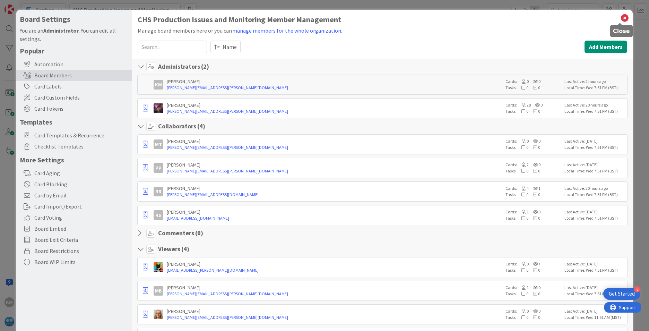
click at [621, 18] on icon at bounding box center [624, 18] width 9 height 10
